Goal: Transaction & Acquisition: Purchase product/service

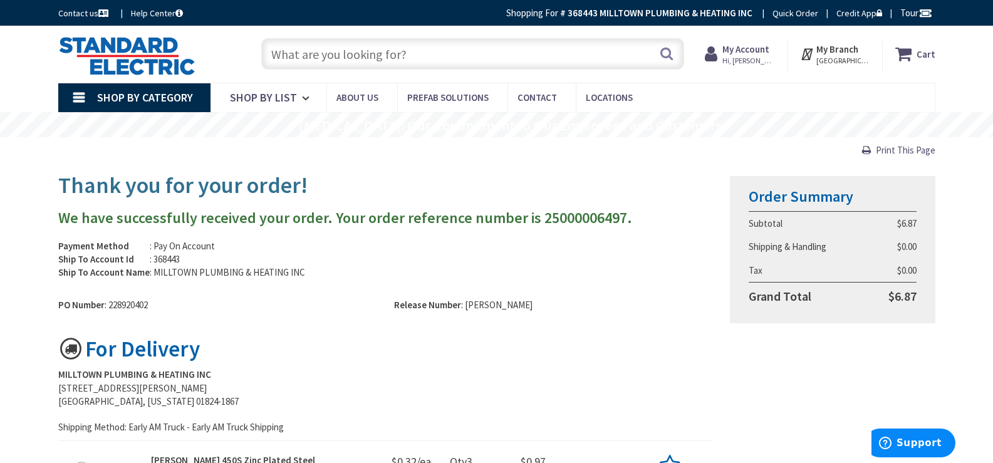
click at [763, 58] on span "Hi, [PERSON_NAME]" at bounding box center [748, 61] width 53 height 10
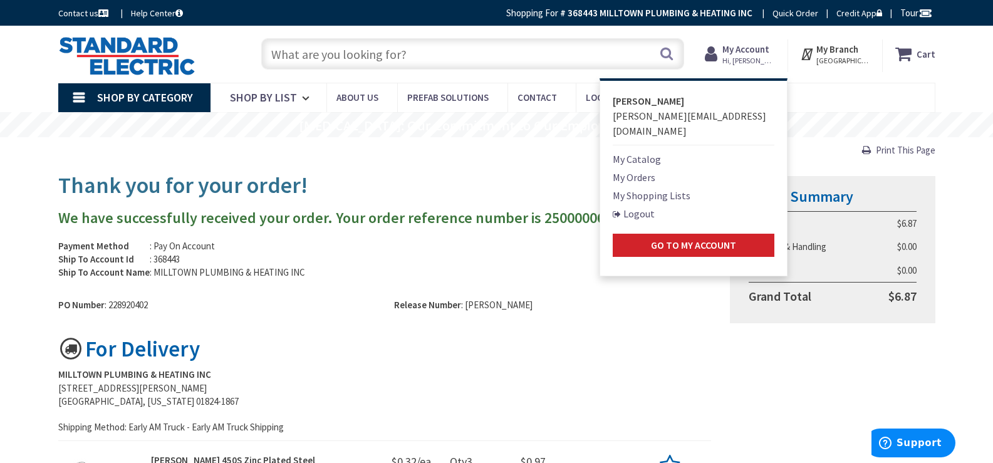
click at [669, 188] on link "My Shopping Lists" at bounding box center [651, 195] width 78 height 15
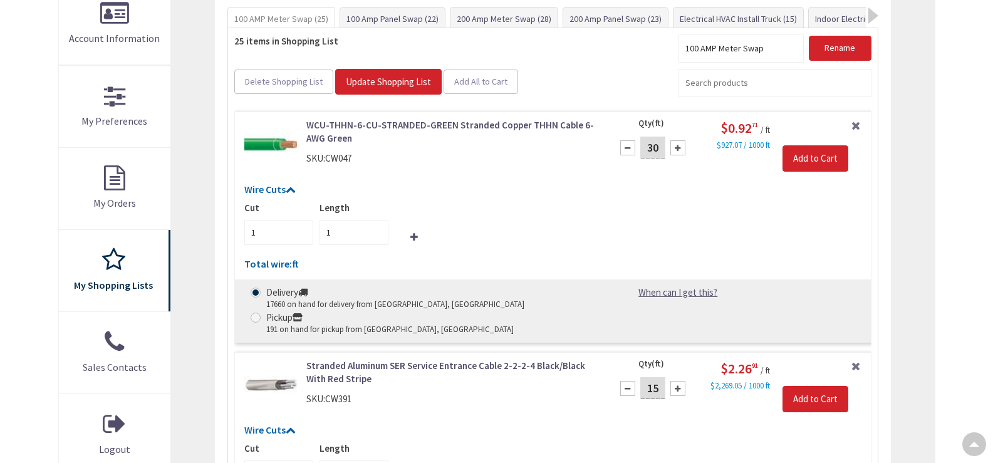
scroll to position [376, 0]
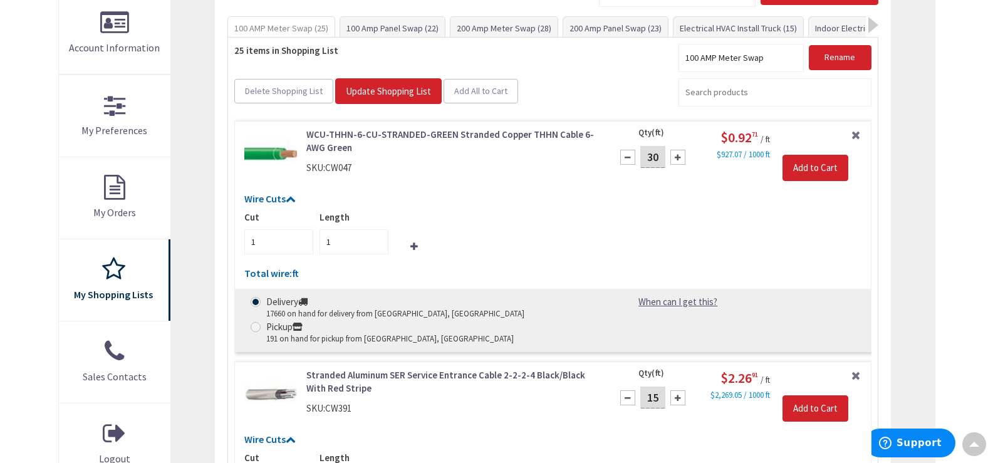
type input "[GEOGRAPHIC_DATA], [GEOGRAPHIC_DATA]"
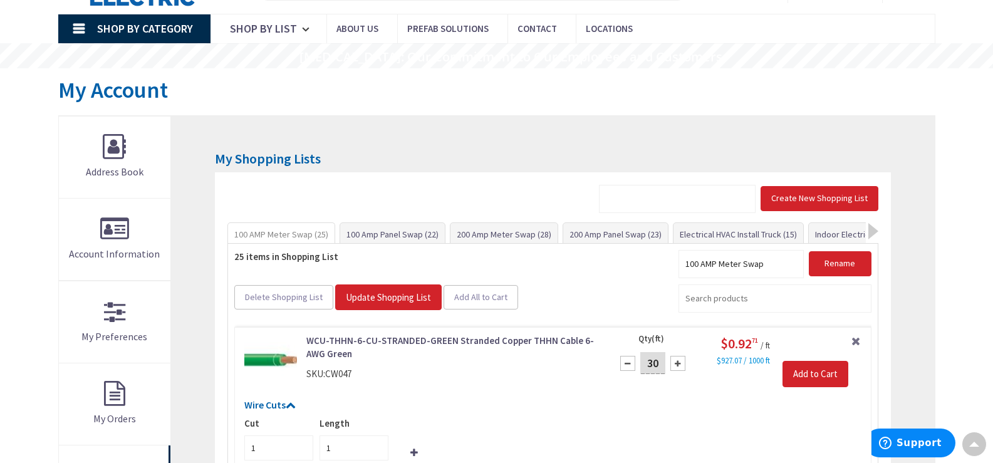
scroll to position [63, 0]
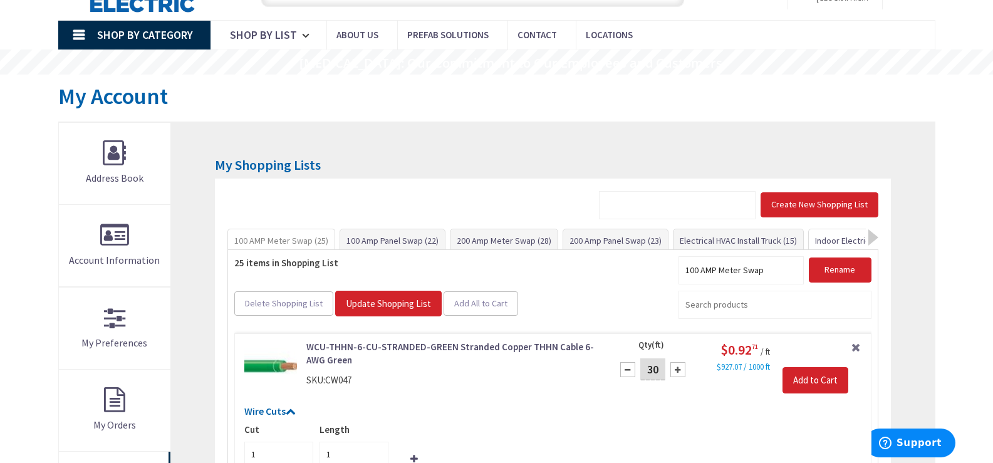
click at [825, 239] on link "Indoor Electrical Kit (35)" at bounding box center [859, 240] width 101 height 23
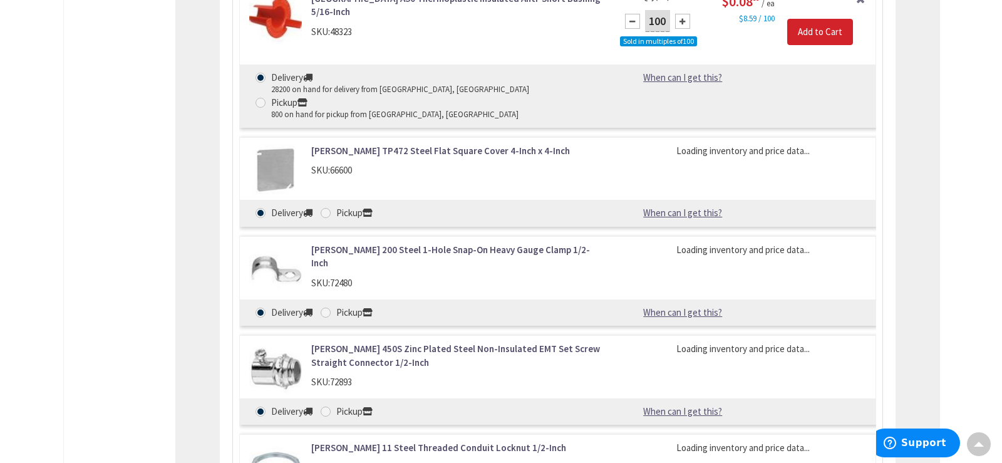
scroll to position [1017, 0]
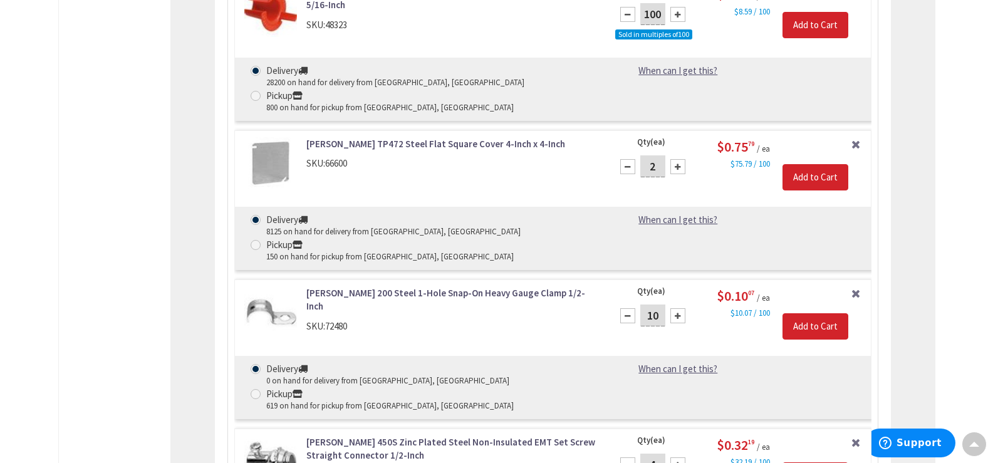
click at [657, 453] on input "4" at bounding box center [652, 464] width 25 height 22
type input "1"
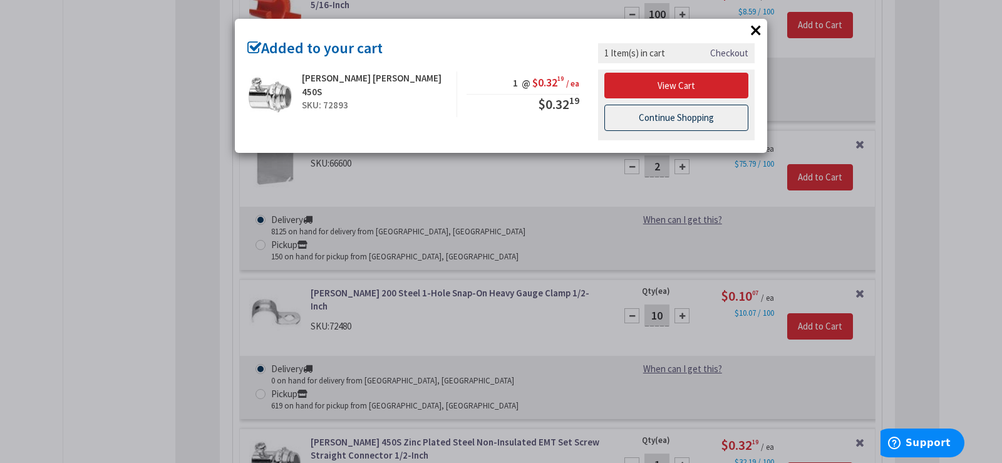
click at [691, 121] on link "Continue Shopping" at bounding box center [676, 118] width 144 height 26
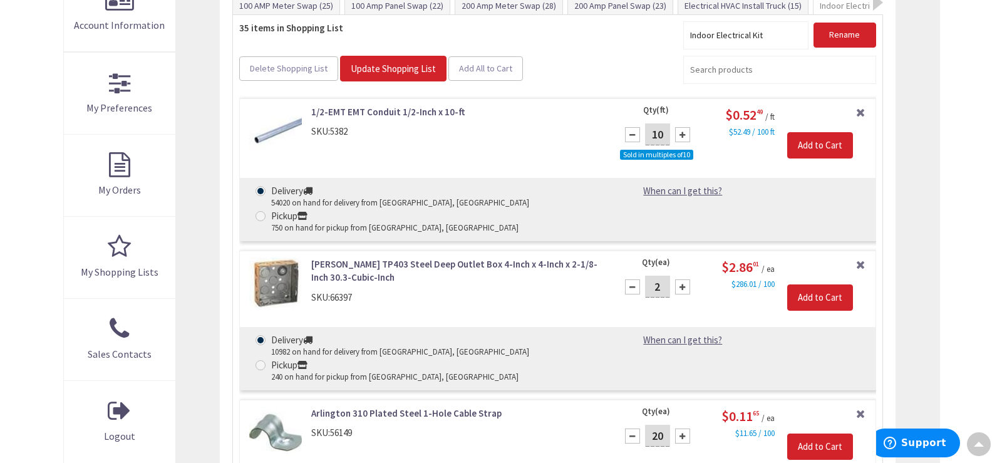
scroll to position [203, 0]
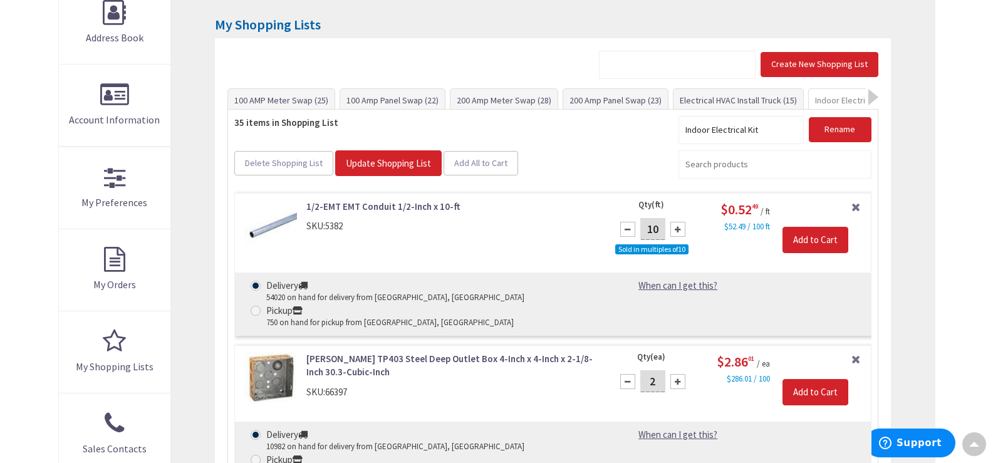
click at [655, 370] on input "2" at bounding box center [652, 381] width 25 height 22
type input "1"
click at [818, 379] on input "Add to Cart" at bounding box center [815, 392] width 66 height 26
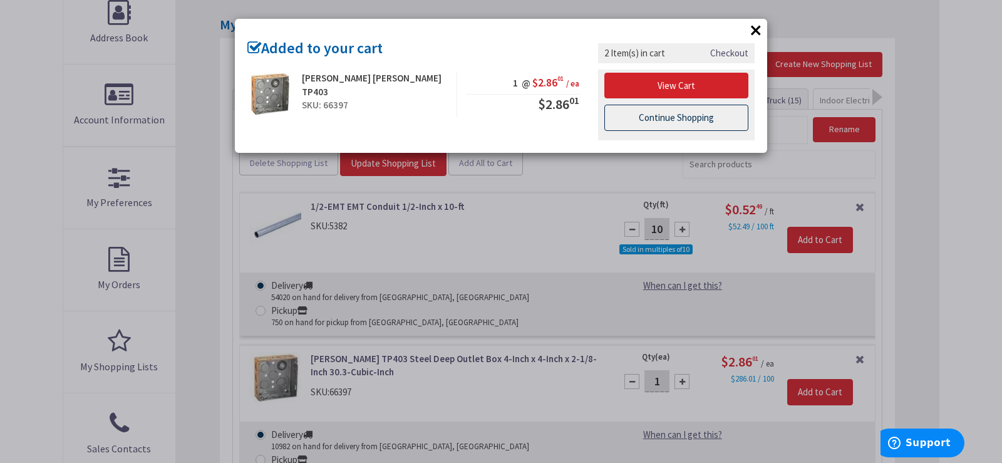
click at [689, 110] on link "Continue Shopping" at bounding box center [676, 118] width 144 height 26
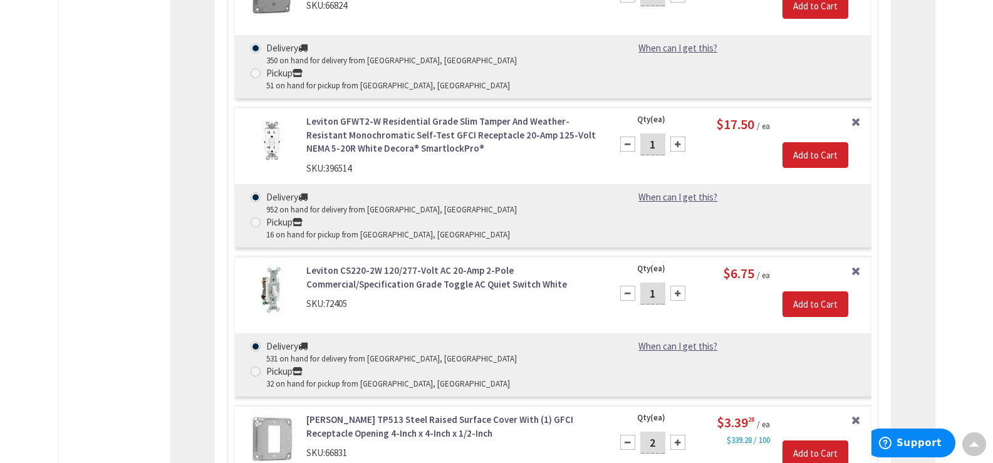
scroll to position [3773, 0]
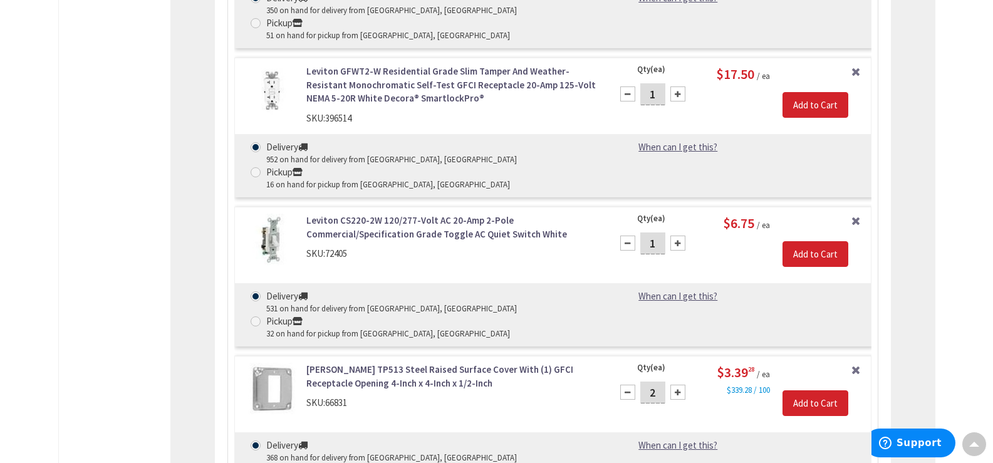
type input "1"
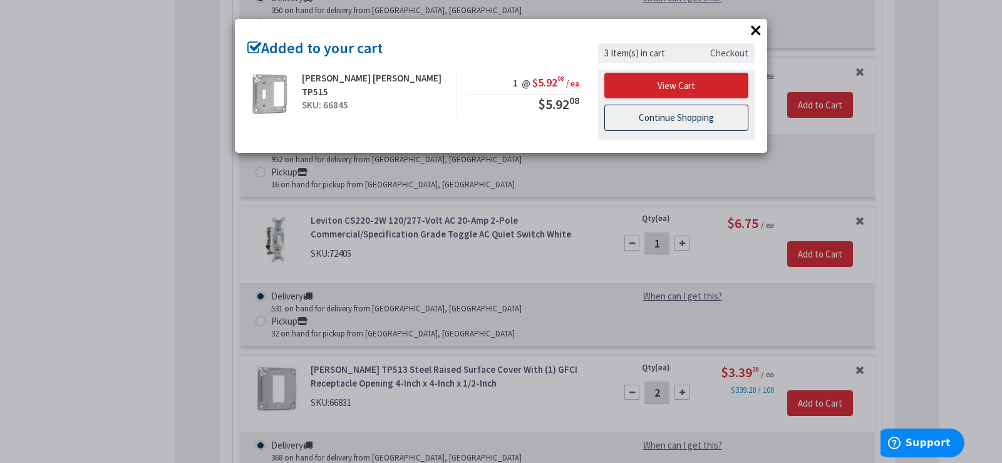
click at [707, 116] on link "Continue Shopping" at bounding box center [676, 118] width 144 height 26
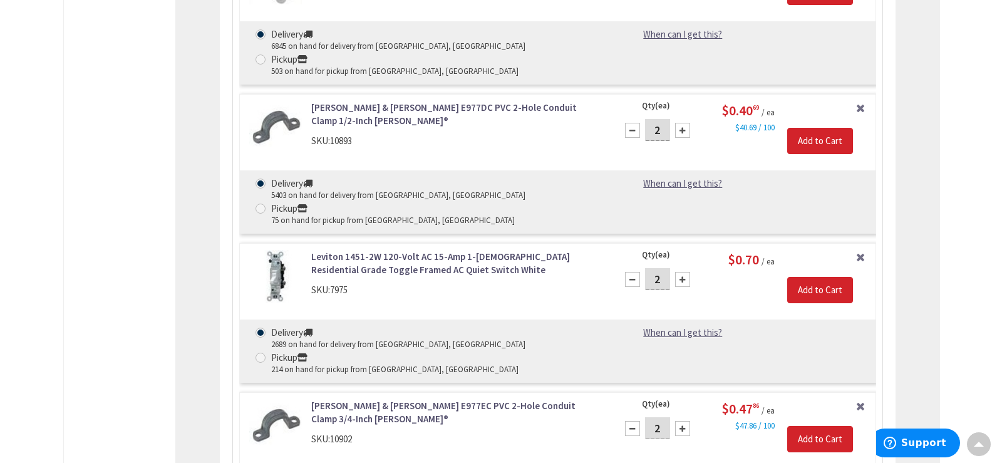
scroll to position [2049, 0]
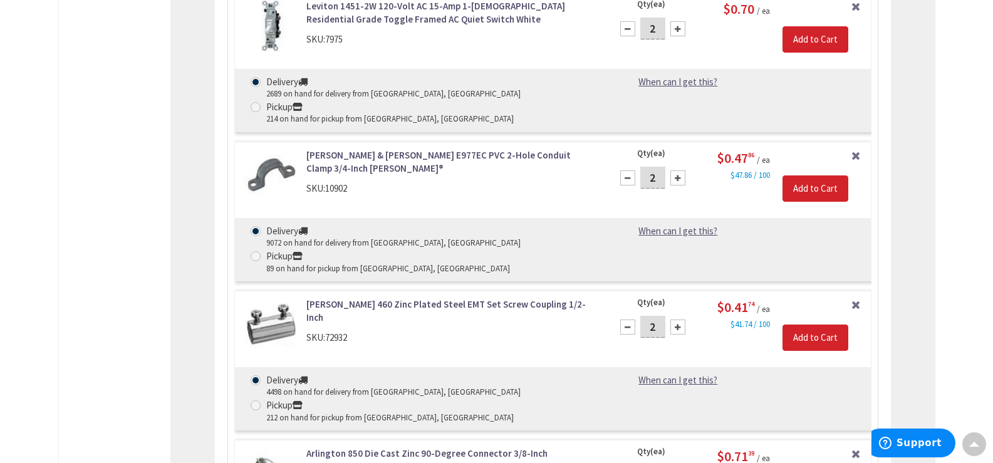
type input "1"
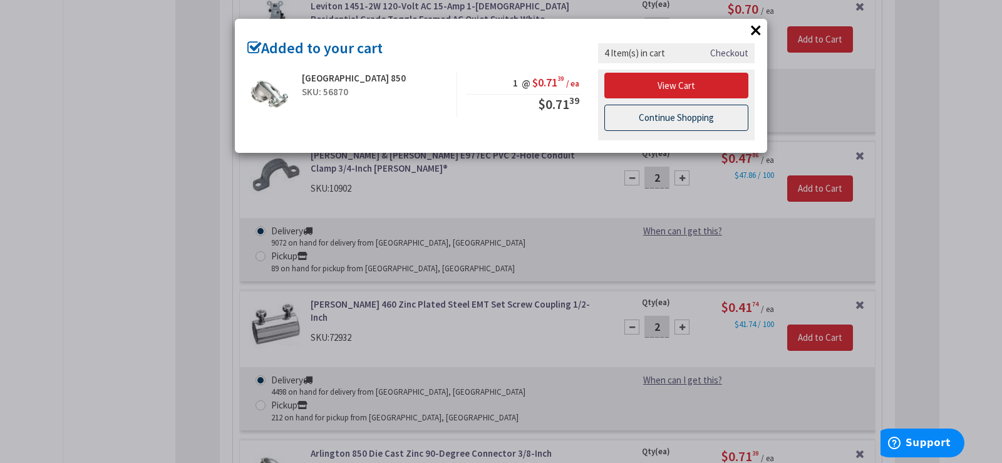
click at [716, 121] on link "Continue Shopping" at bounding box center [676, 118] width 144 height 26
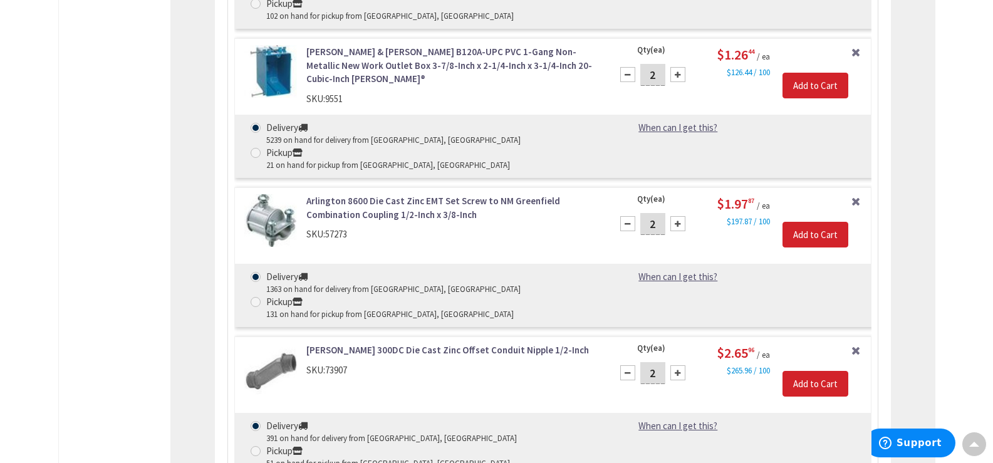
scroll to position [3302, 0]
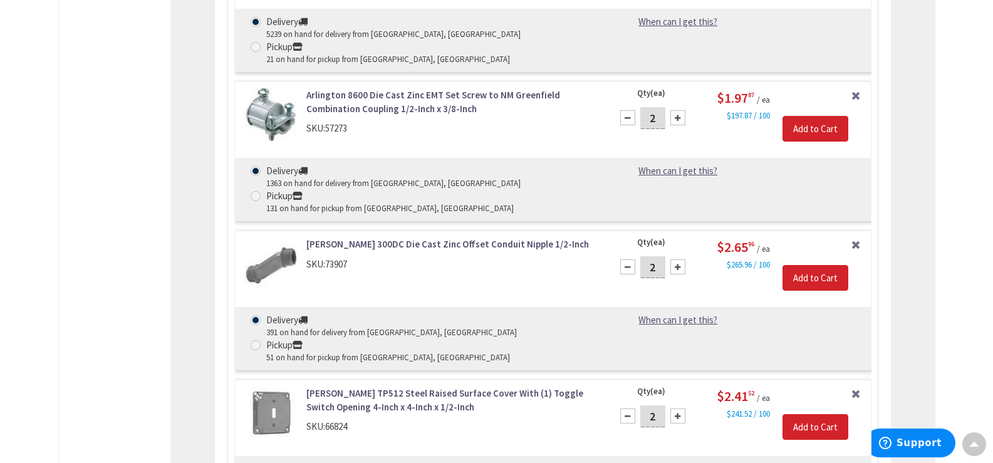
type input "1"
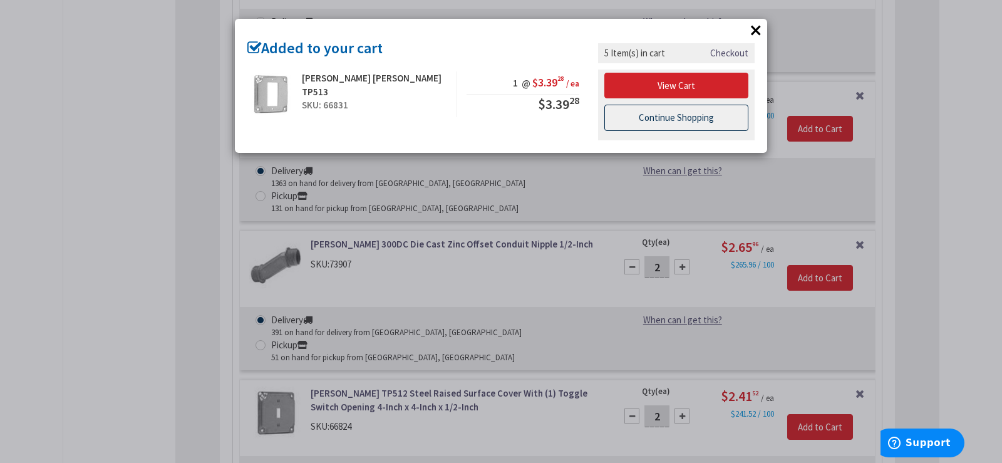
click at [671, 118] on link "Continue Shopping" at bounding box center [676, 118] width 144 height 26
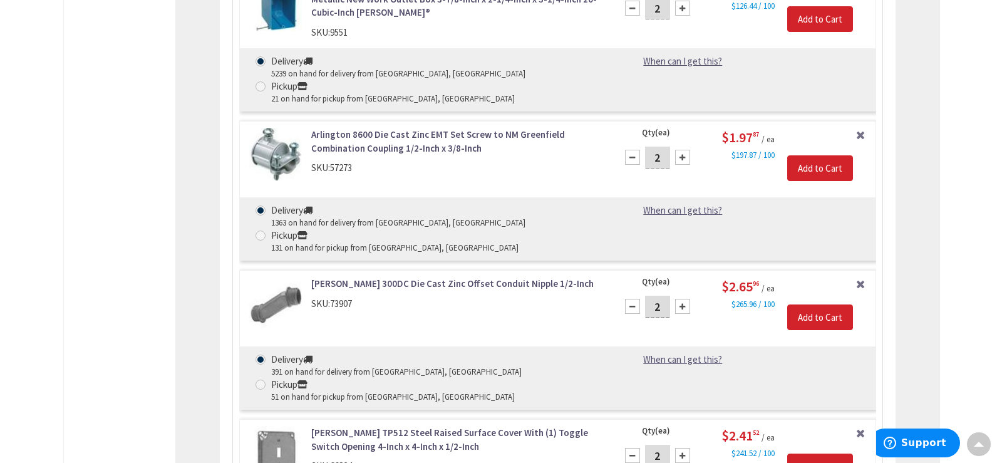
scroll to position [3051, 0]
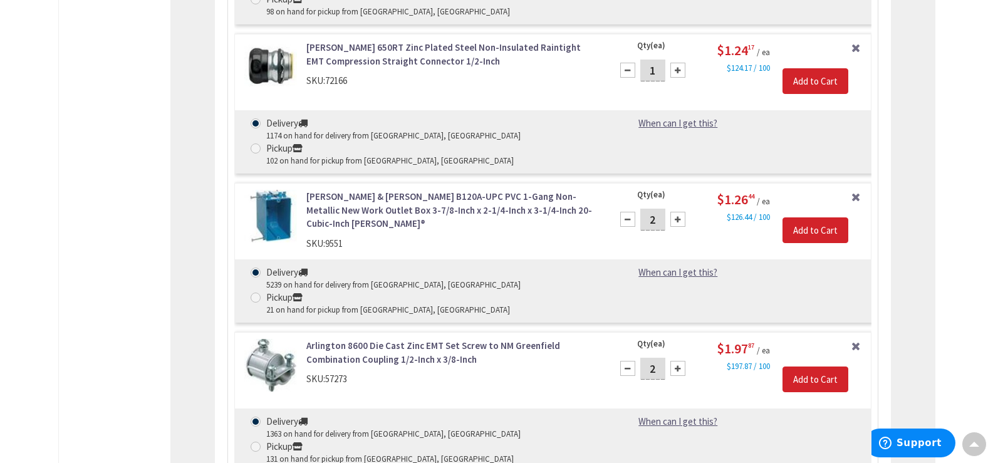
type input "1"
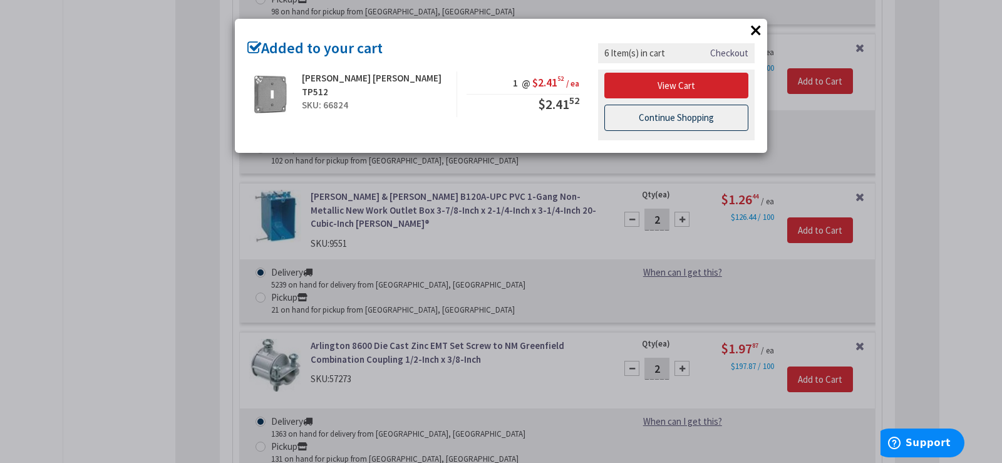
click at [654, 114] on link "Continue Shopping" at bounding box center [676, 118] width 144 height 26
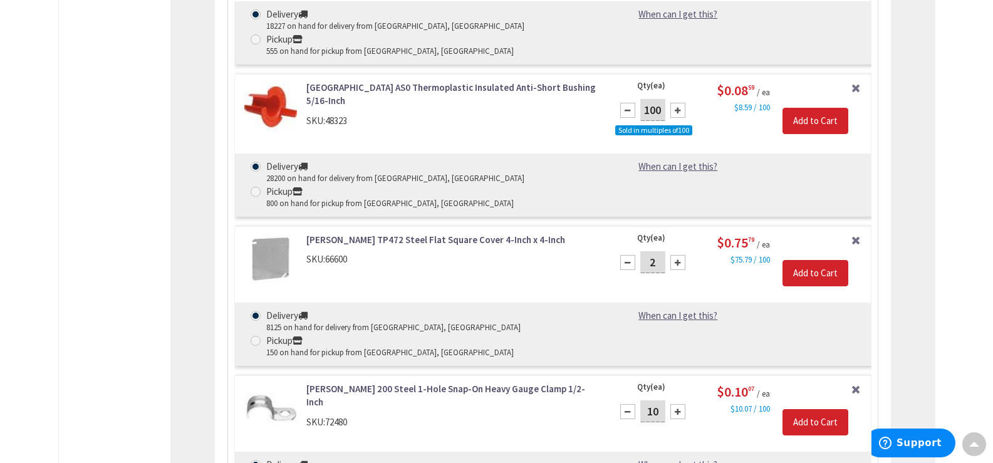
scroll to position [922, 0]
click at [655, 400] on input "10" at bounding box center [652, 411] width 25 height 22
type input "3"
click at [811, 408] on input "Add to Cart" at bounding box center [815, 421] width 66 height 26
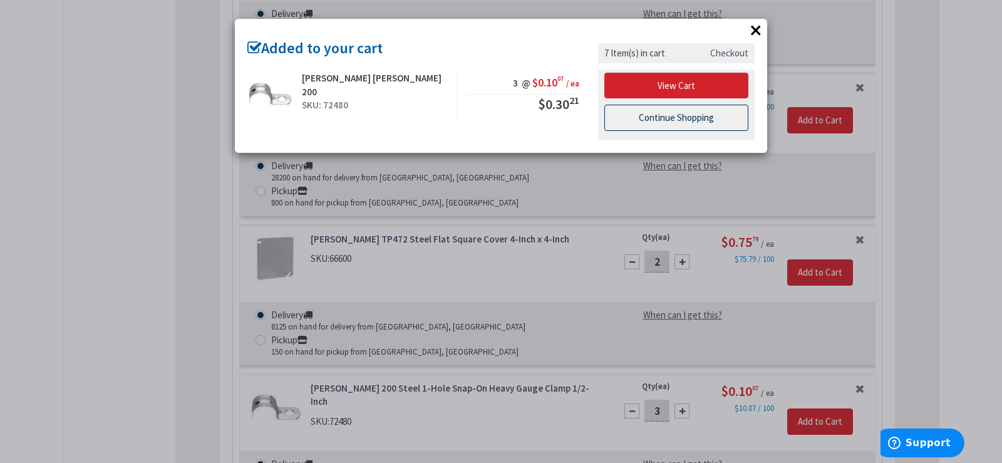
click at [654, 117] on link "Continue Shopping" at bounding box center [676, 118] width 144 height 26
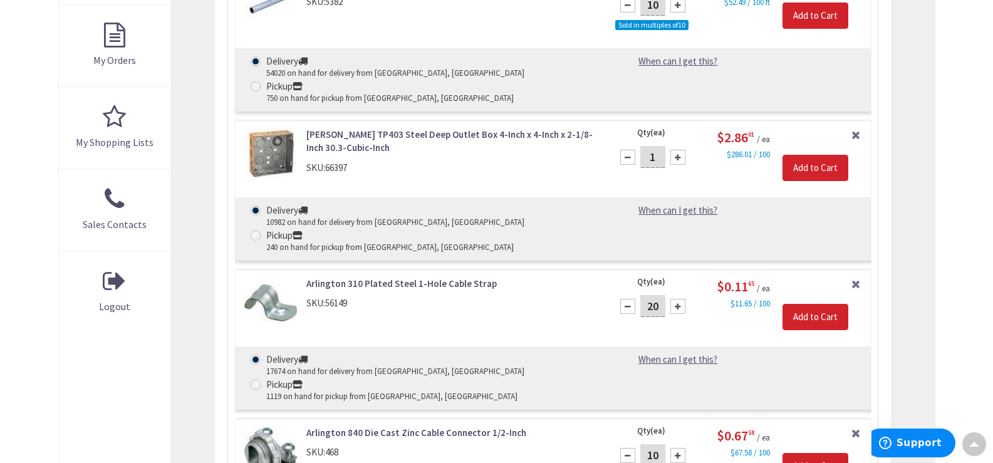
scroll to position [421, 0]
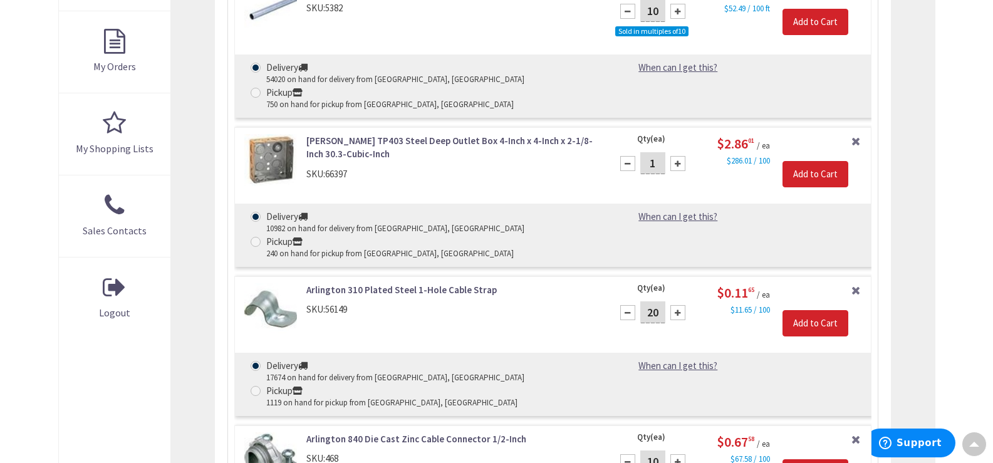
click at [655, 301] on input "20" at bounding box center [652, 312] width 25 height 22
type input "9"
click at [826, 310] on input "Add to Cart" at bounding box center [815, 323] width 66 height 26
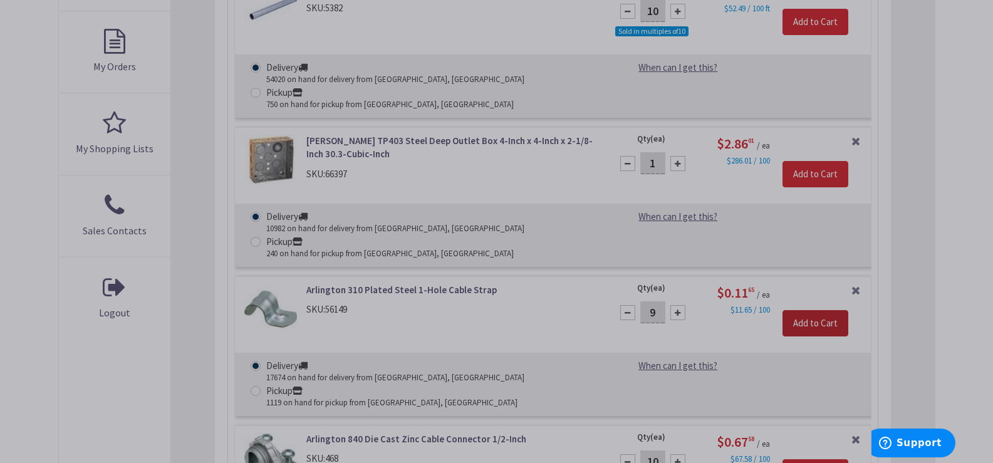
scroll to position [797, 0]
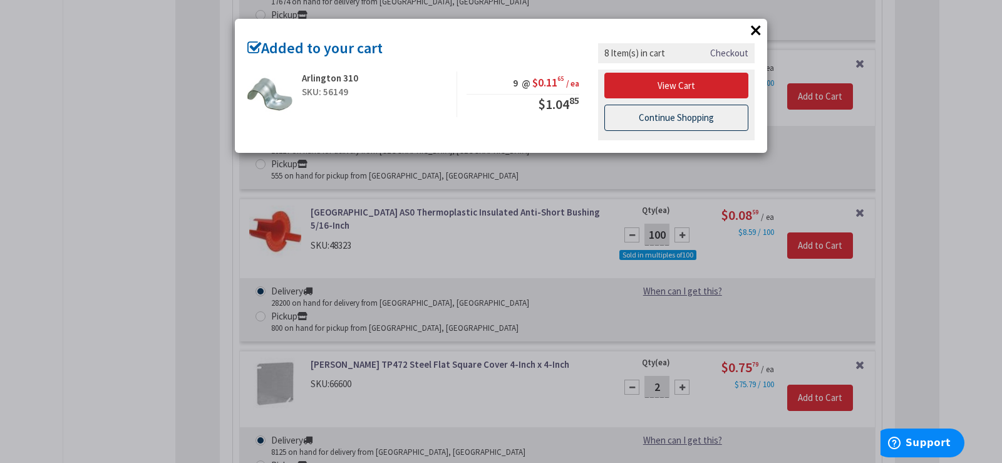
click at [721, 118] on link "Continue Shopping" at bounding box center [676, 118] width 144 height 26
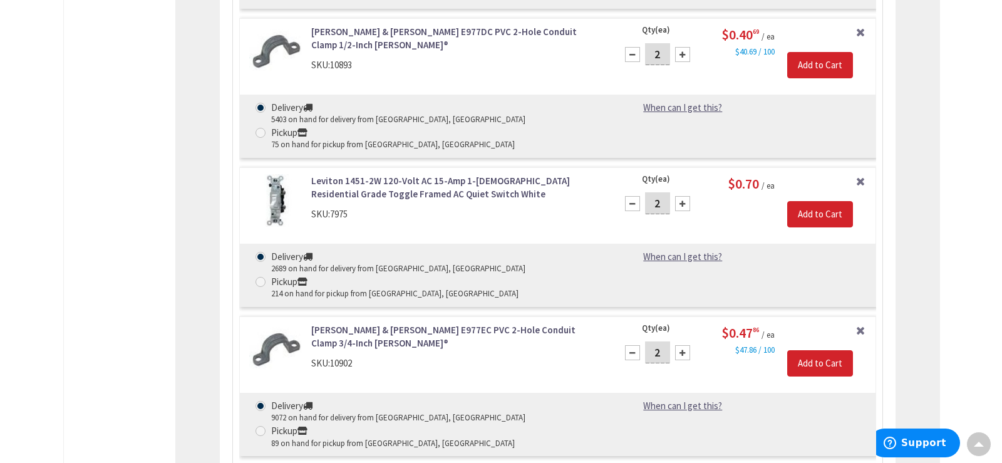
scroll to position [1987, 0]
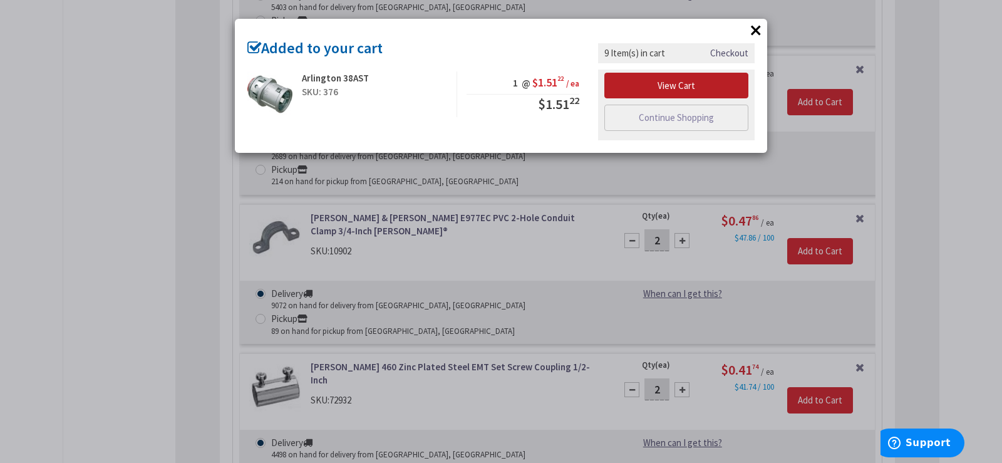
click at [690, 85] on link "View Cart" at bounding box center [676, 86] width 144 height 26
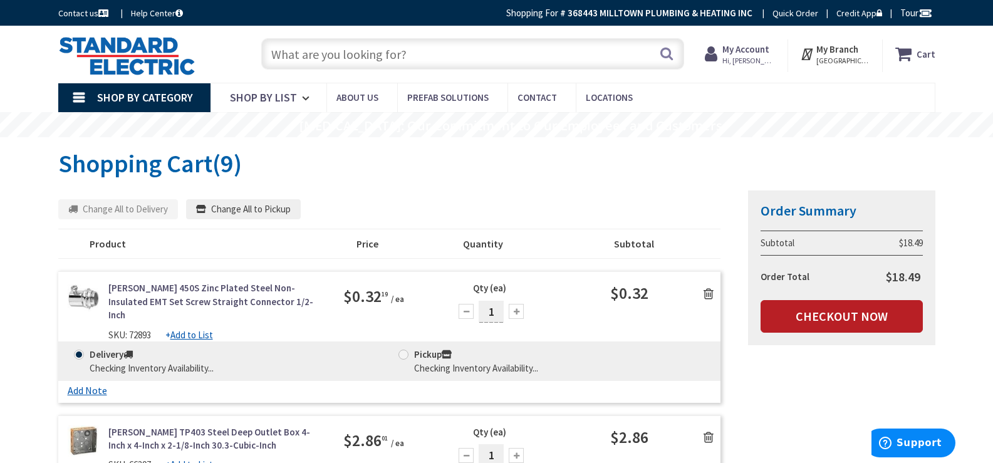
click at [842, 313] on link "Checkout Now" at bounding box center [841, 316] width 162 height 33
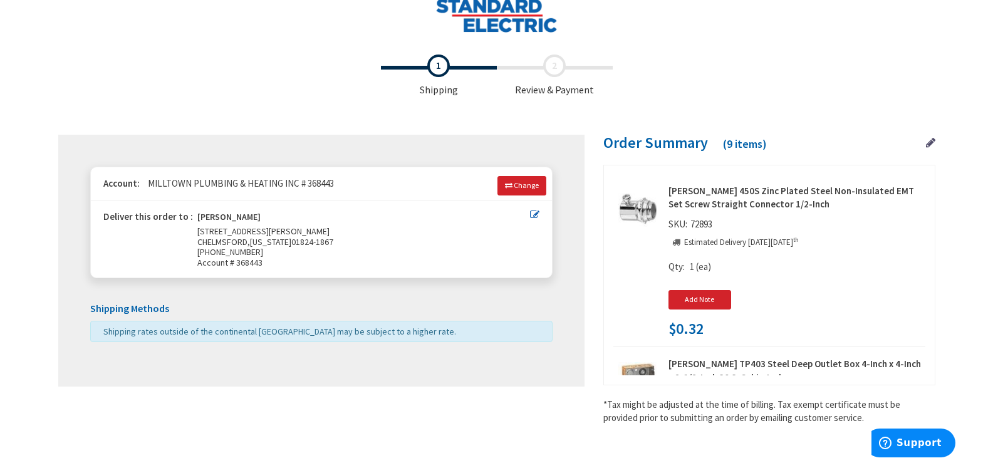
scroll to position [33, 0]
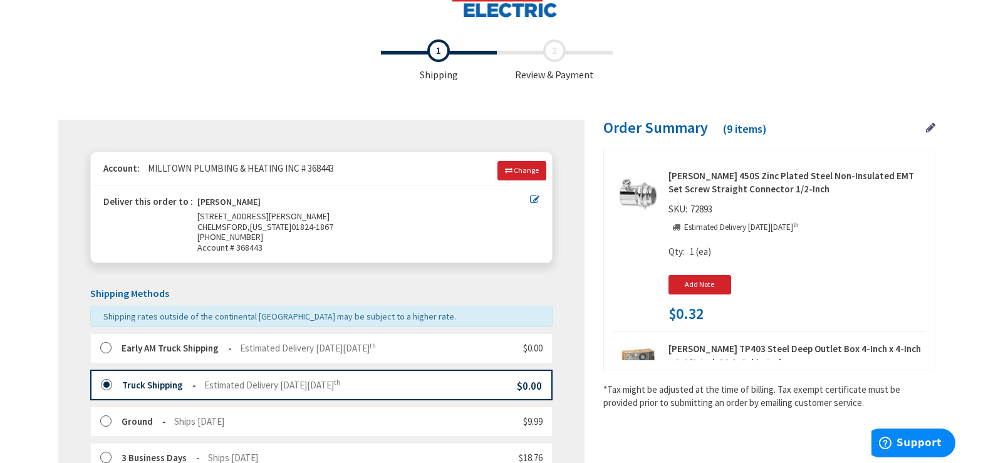
click at [277, 345] on span "Estimated Delivery [DATE][DATE]" at bounding box center [308, 348] width 136 height 12
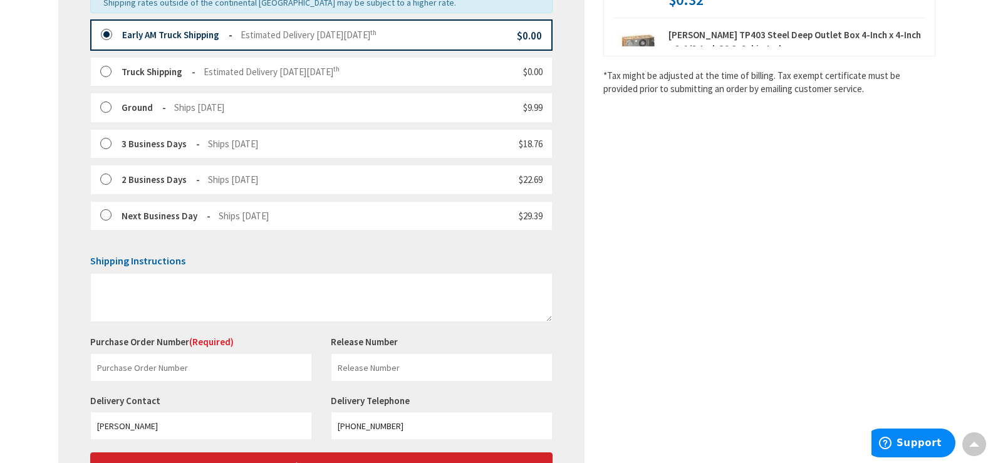
scroll to position [463, 0]
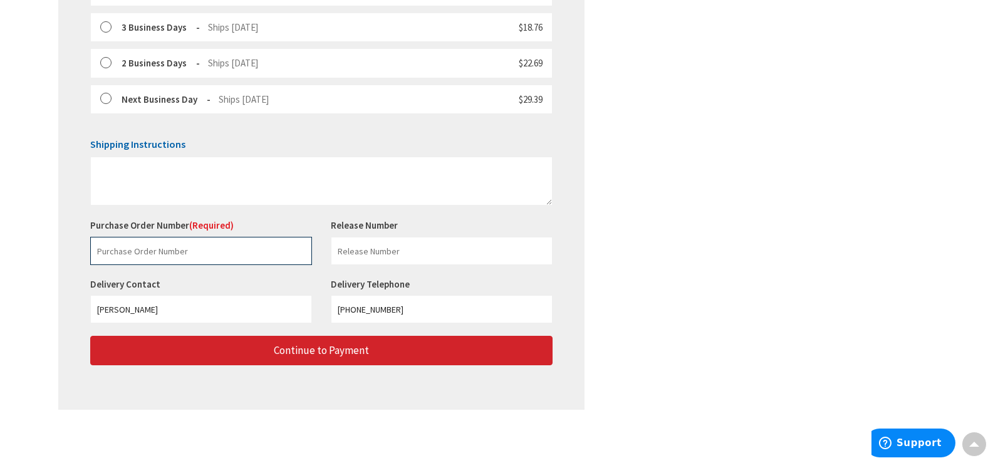
click at [177, 261] on input "text" at bounding box center [201, 251] width 222 height 28
paste input "$1.16"
click at [174, 244] on input "$1.16" at bounding box center [201, 251] width 222 height 28
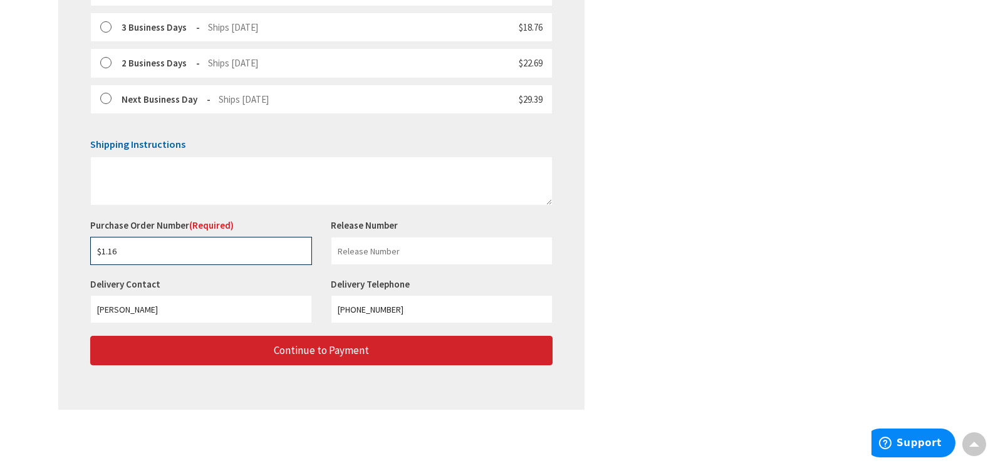
paste input "228928852"
type input "228928852"
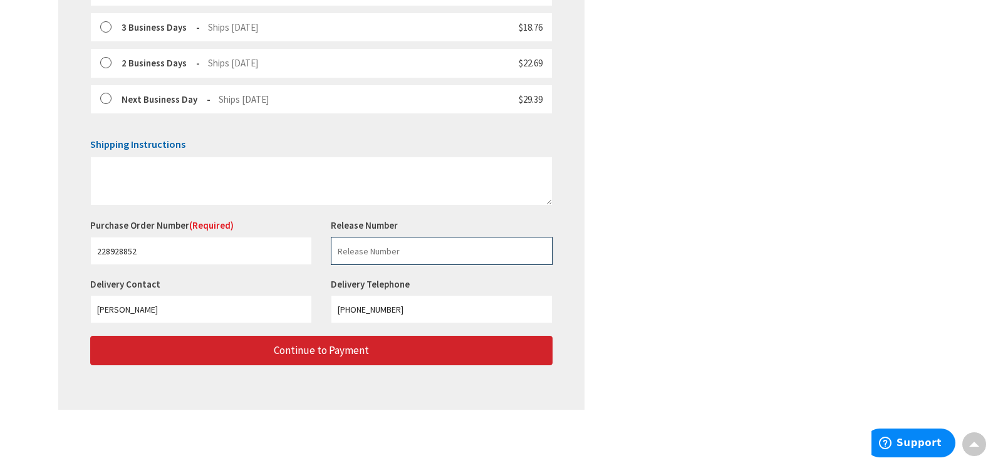
click at [443, 255] on input "text" at bounding box center [442, 251] width 222 height 28
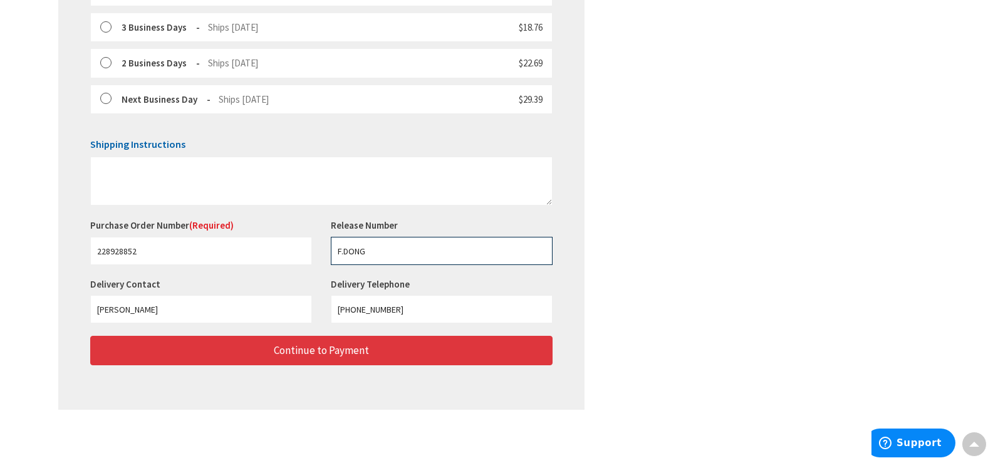
type input "F.DONG"
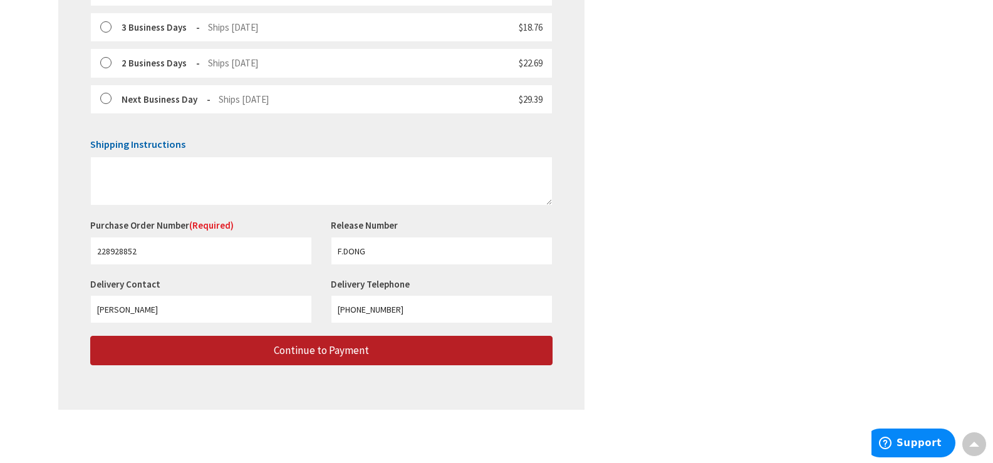
click at [357, 343] on span "Continue to Payment" at bounding box center [321, 350] width 95 height 14
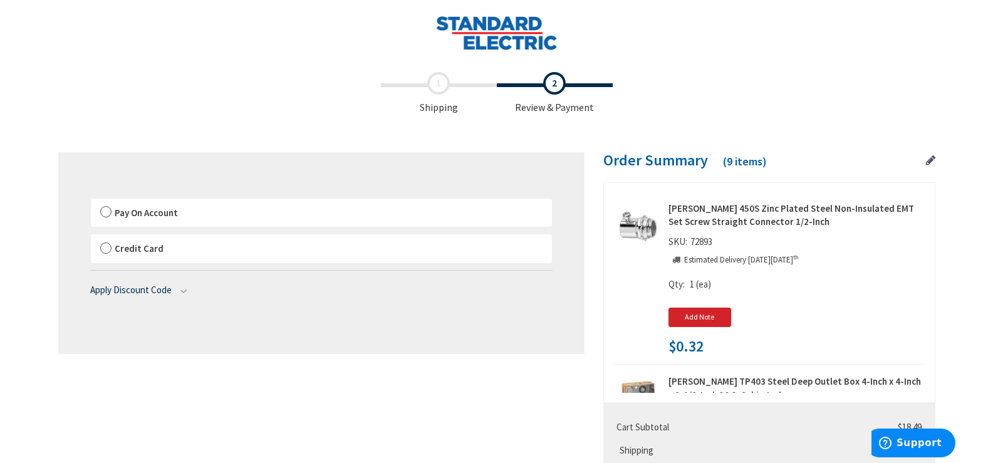
click at [139, 216] on span "Pay On Account" at bounding box center [146, 213] width 63 height 12
click at [91, 201] on input "Pay On Account" at bounding box center [91, 201] width 0 height 0
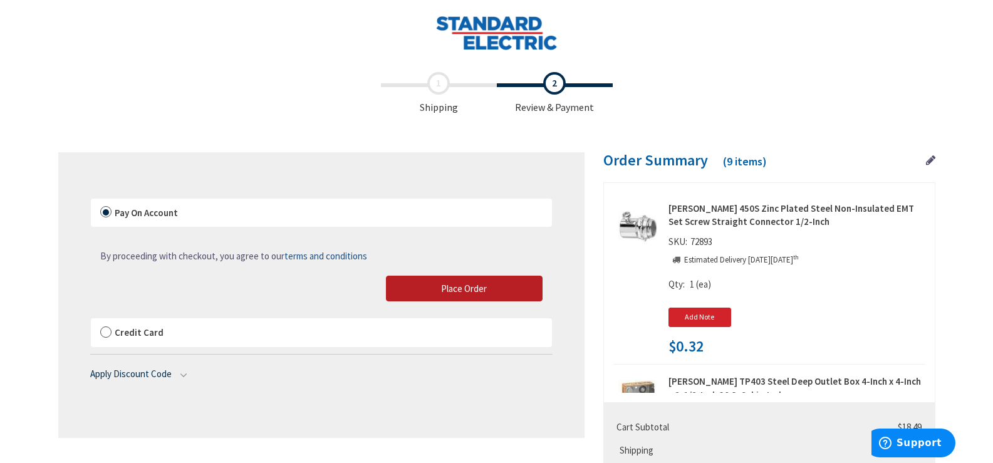
click at [437, 286] on button "Place Order" at bounding box center [464, 289] width 157 height 26
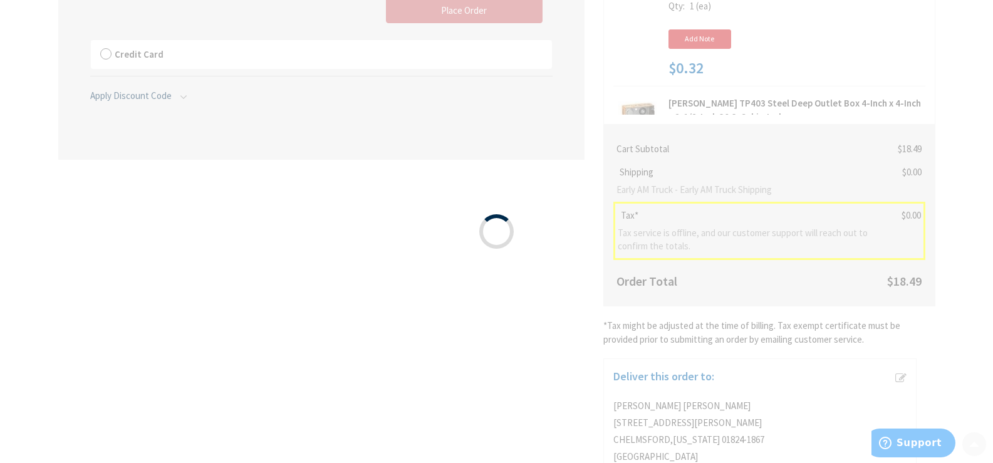
scroll to position [360, 0]
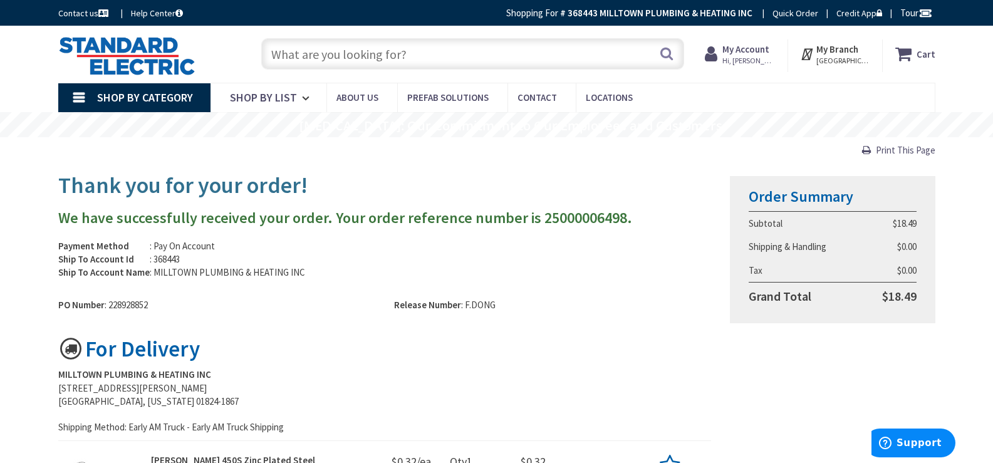
click at [752, 58] on span "Hi, [PERSON_NAME]" at bounding box center [748, 61] width 53 height 10
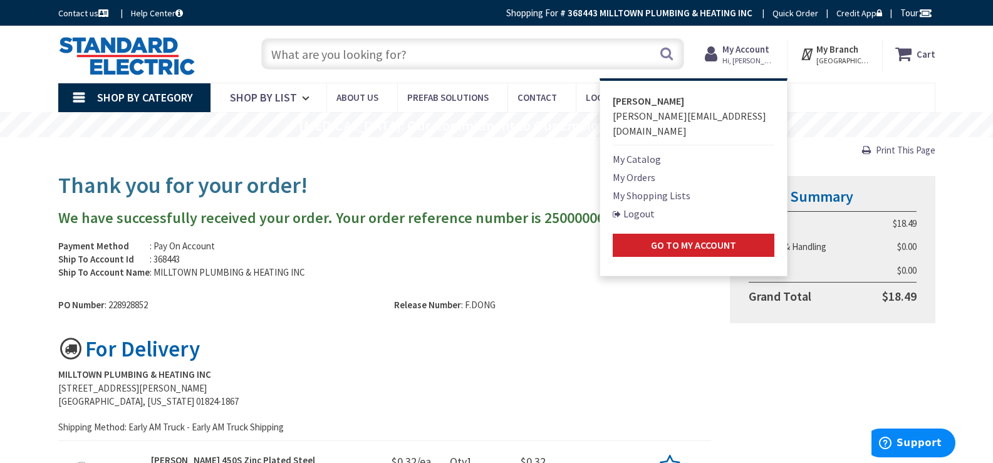
click at [655, 170] on link "My Orders" at bounding box center [633, 177] width 43 height 15
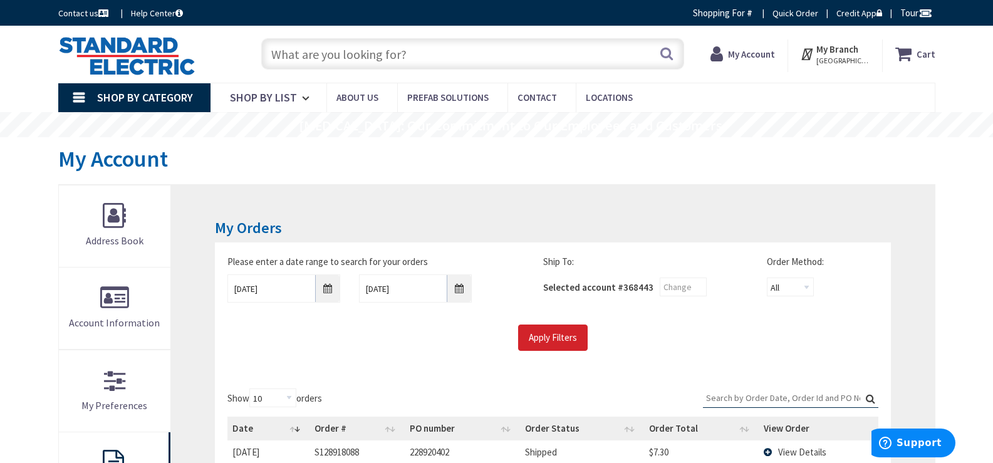
click at [720, 395] on input "Search:" at bounding box center [790, 397] width 175 height 19
paste input "228790544"
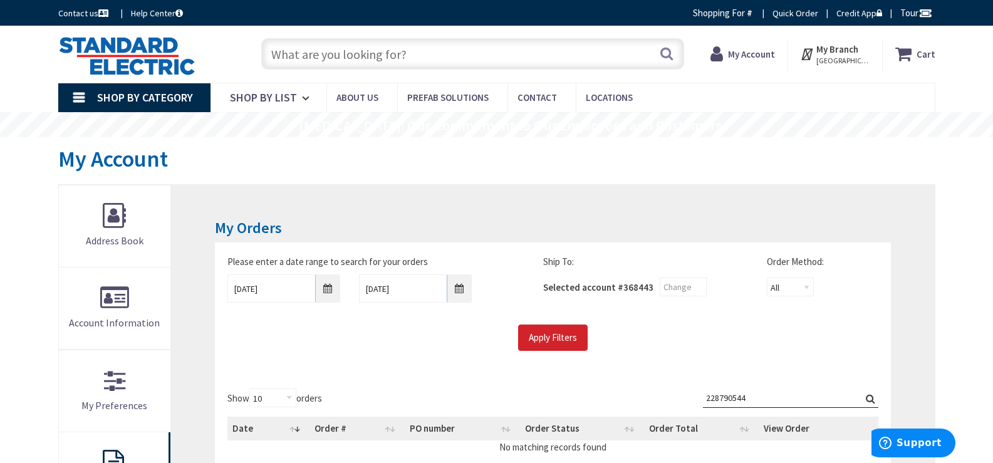
click at [862, 397] on input "228790544" at bounding box center [790, 397] width 175 height 19
type input "228790544"
click at [875, 398] on label "Search: 228790544" at bounding box center [790, 397] width 175 height 19
click at [875, 398] on input "228790544" at bounding box center [790, 397] width 175 height 19
click at [876, 398] on input "228790544" at bounding box center [790, 397] width 175 height 19
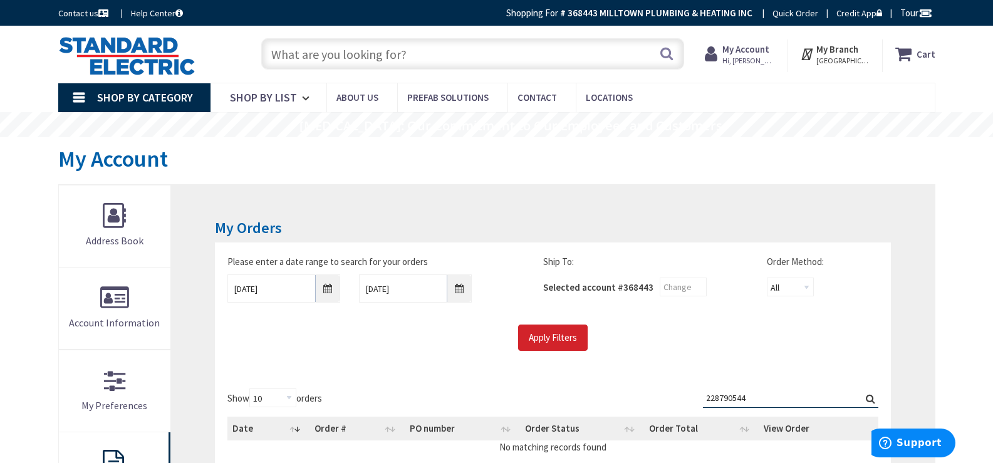
click at [867, 398] on label "Search: 228790544" at bounding box center [790, 397] width 175 height 19
click at [867, 398] on input "228790544" at bounding box center [790, 397] width 175 height 19
click at [867, 398] on label "Search: 228790544" at bounding box center [790, 397] width 175 height 19
click at [867, 398] on input "228790544" at bounding box center [790, 397] width 175 height 19
click at [867, 398] on label "Search: 228790544" at bounding box center [790, 397] width 175 height 19
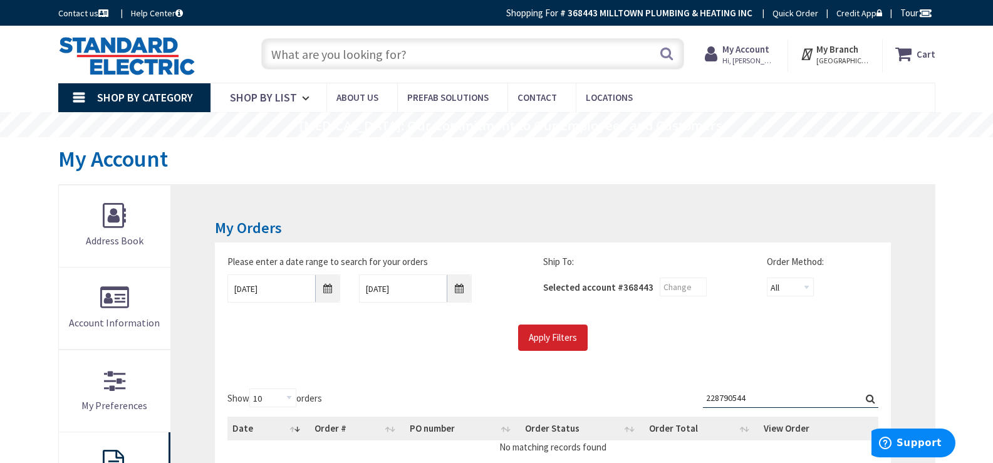
click at [867, 398] on input "228790544" at bounding box center [790, 397] width 175 height 19
click at [805, 354] on div "Please enter a date range to search for your orders [DATE] [DATE] Ship To: Sele…" at bounding box center [552, 308] width 675 height 133
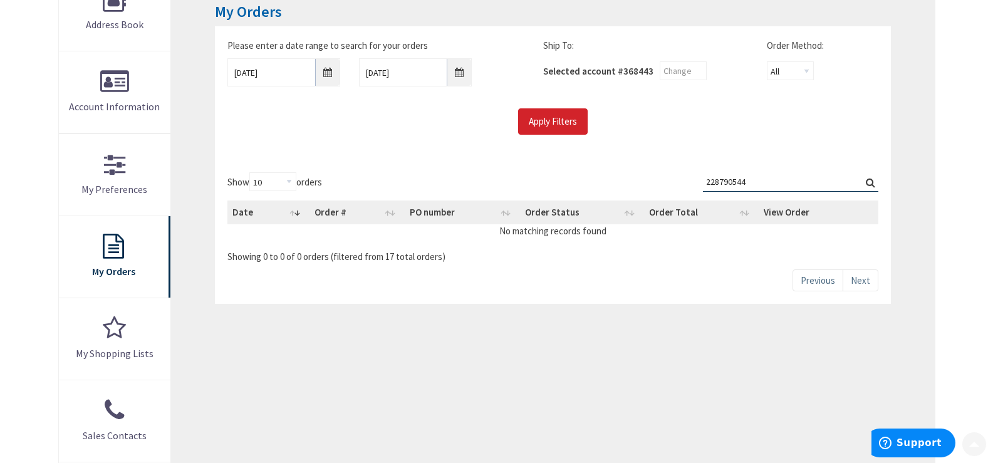
scroll to position [251, 0]
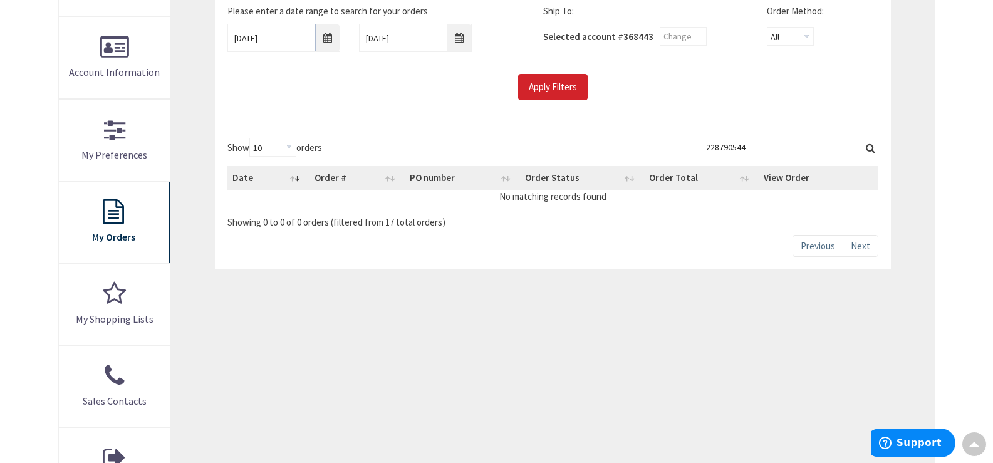
click at [746, 143] on input "228790544" at bounding box center [790, 147] width 175 height 19
click at [563, 90] on input "Apply Filters" at bounding box center [553, 87] width 70 height 26
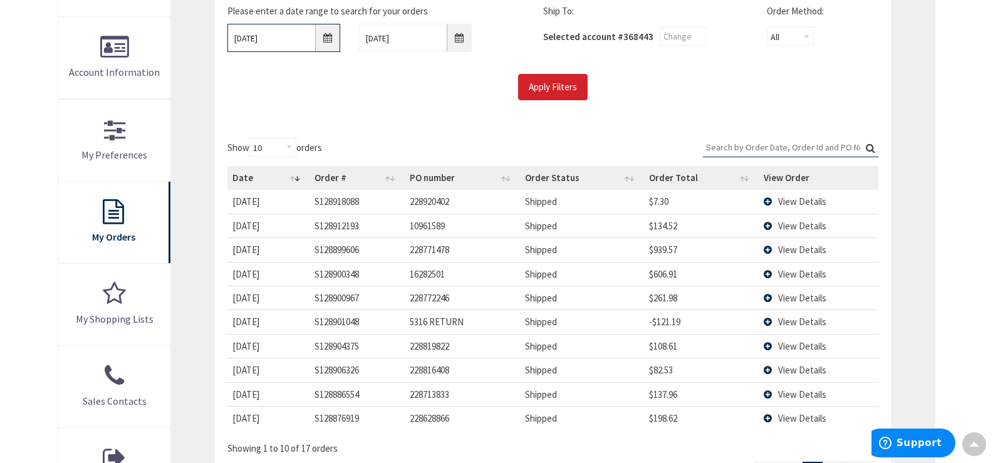
click at [326, 40] on input "[DATE]" at bounding box center [283, 38] width 113 height 28
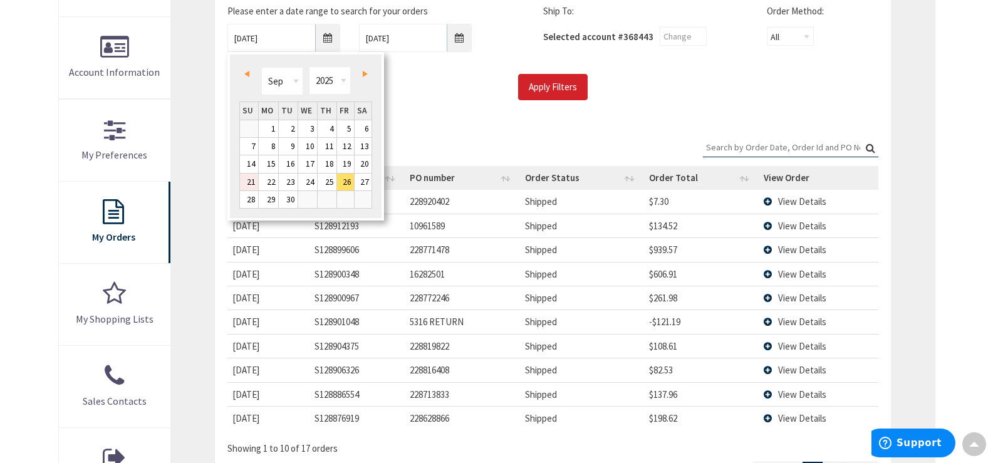
click at [251, 181] on link "21" at bounding box center [249, 181] width 18 height 17
type input "[DATE]"
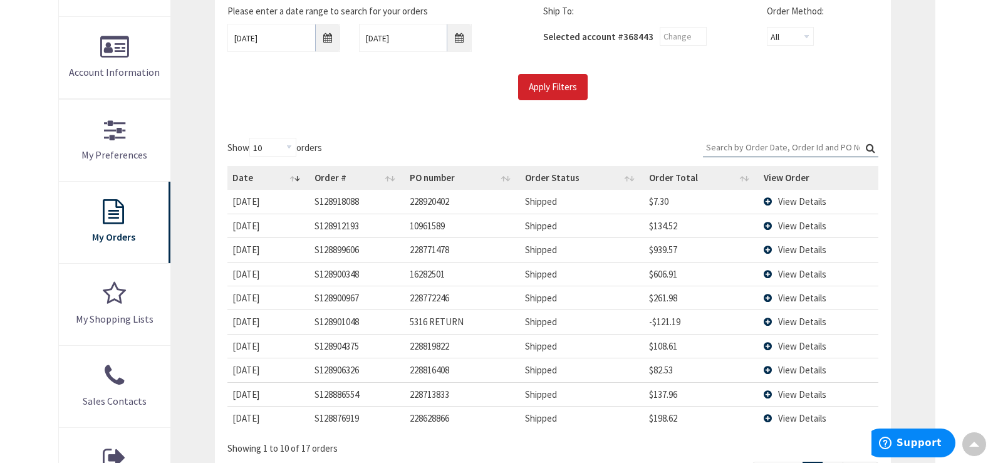
click at [755, 146] on input "Search:" at bounding box center [790, 147] width 175 height 19
paste input "228790544"
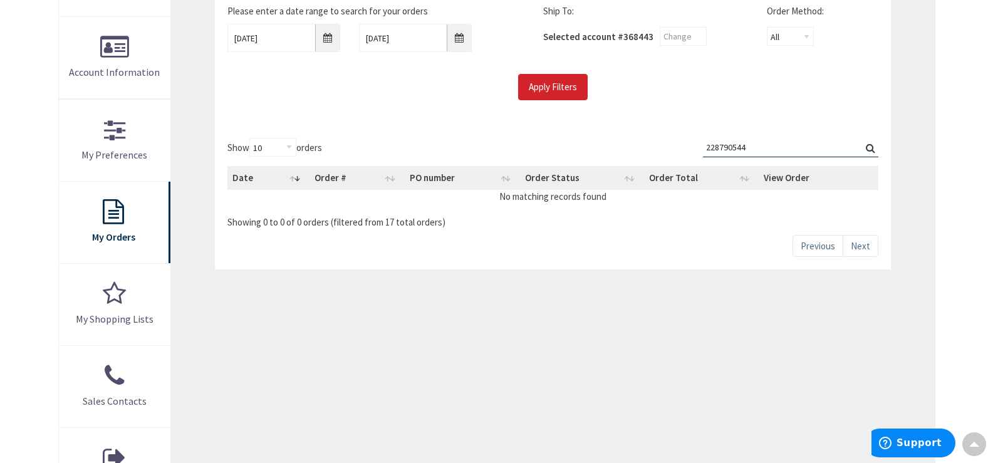
type input "228790544"
click at [869, 147] on label "Search: 228790544" at bounding box center [790, 147] width 175 height 19
click at [869, 147] on input "228790544" at bounding box center [790, 147] width 175 height 19
click at [762, 145] on input "228790544" at bounding box center [790, 147] width 175 height 19
click at [869, 150] on label "Search: 228790544" at bounding box center [790, 147] width 175 height 19
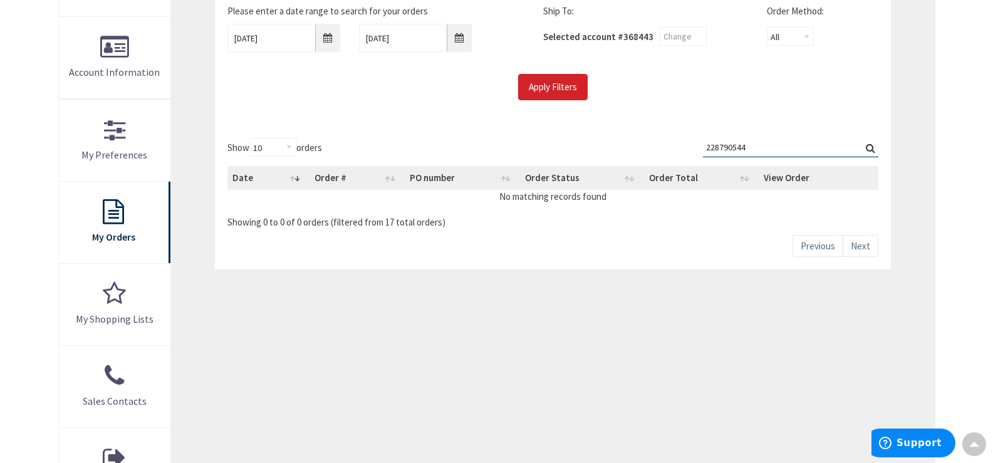
click at [869, 150] on input "228790544" at bounding box center [790, 147] width 175 height 19
click at [869, 150] on label "Search: 228790544" at bounding box center [790, 147] width 175 height 19
click at [869, 150] on input "228790544" at bounding box center [790, 147] width 175 height 19
click at [869, 150] on label "Search: 228790544" at bounding box center [790, 147] width 175 height 19
click at [869, 150] on input "228790544" at bounding box center [790, 147] width 175 height 19
